Goal: Task Accomplishment & Management: Complete application form

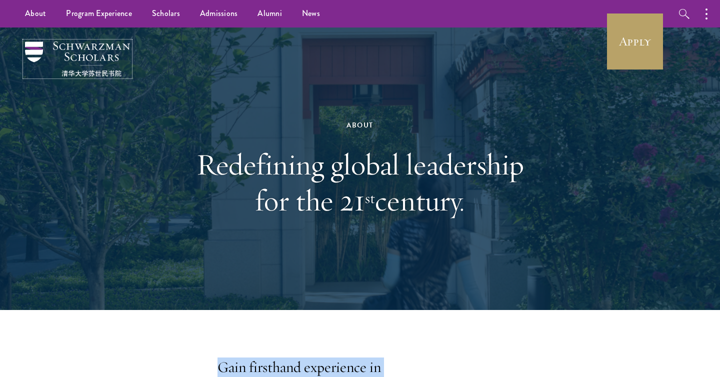
click at [35, 50] on img at bounding box center [77, 59] width 105 height 35
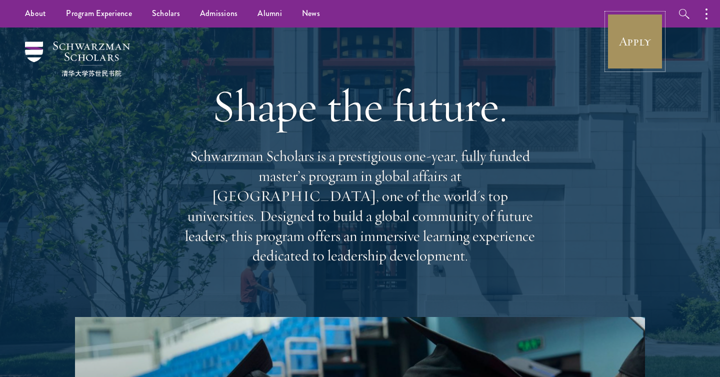
click at [611, 47] on link "Apply" at bounding box center [635, 42] width 56 height 56
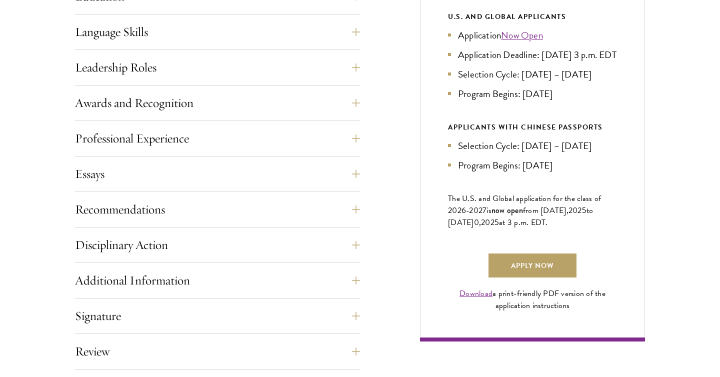
scroll to position [558, 0]
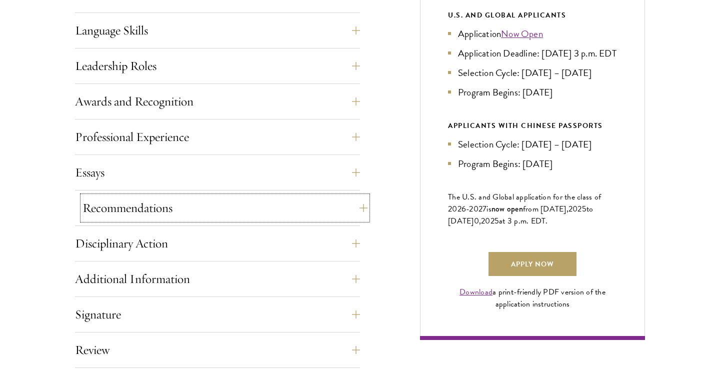
click at [351, 204] on button "Recommendations" at bounding box center [225, 208] width 285 height 24
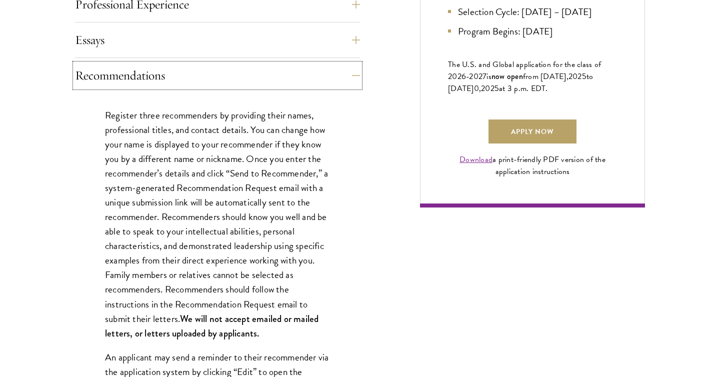
scroll to position [691, 0]
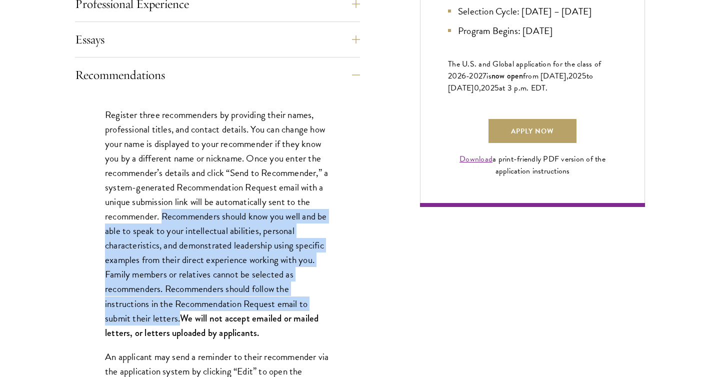
drag, startPoint x: 163, startPoint y: 217, endPoint x: 180, endPoint y: 317, distance: 100.9
click at [180, 317] on p "Register three recommenders by providing their names, professional titles, and …" at bounding box center [217, 224] width 225 height 233
copy p "Recommenders should know you well and be able to speak to your intellectual abi…"
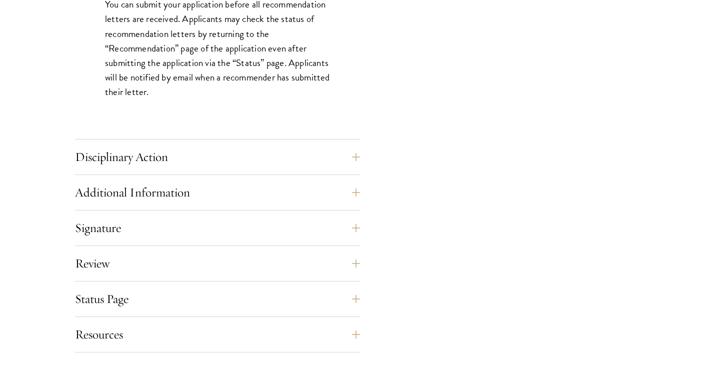
scroll to position [1465, 0]
